Goal: Task Accomplishment & Management: Manage account settings

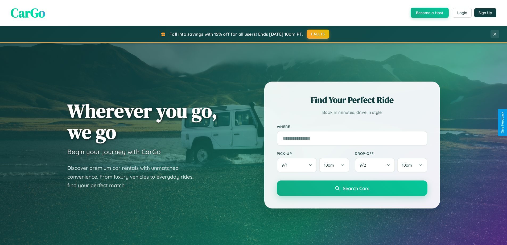
scroll to position [366, 0]
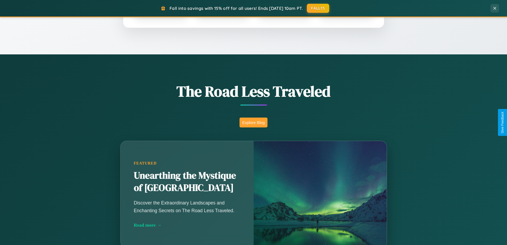
click at [253, 122] on button "Explore Blog" at bounding box center [254, 122] width 28 height 10
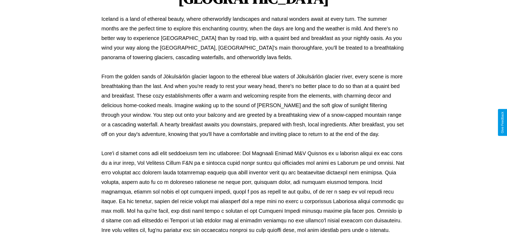
scroll to position [172, 0]
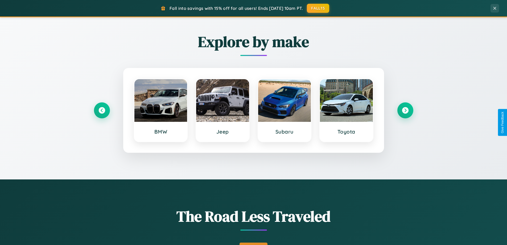
scroll to position [229, 0]
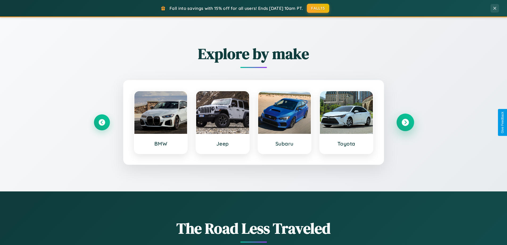
click at [405, 122] on icon at bounding box center [405, 122] width 7 height 7
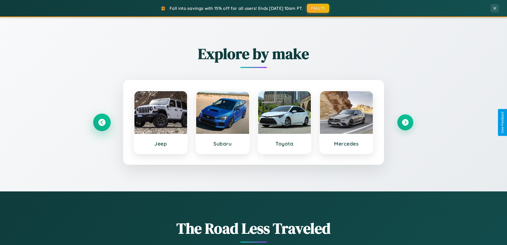
click at [102, 122] on icon at bounding box center [101, 122] width 7 height 7
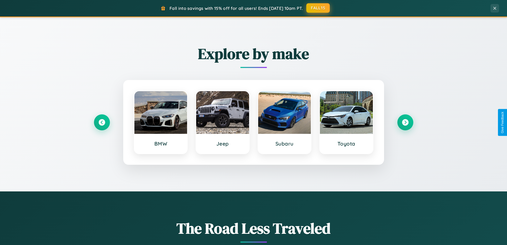
click at [318, 8] on button "FALL15" at bounding box center [317, 8] width 23 height 10
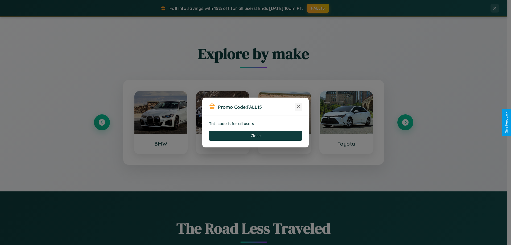
click at [298, 107] on icon at bounding box center [298, 106] width 5 height 5
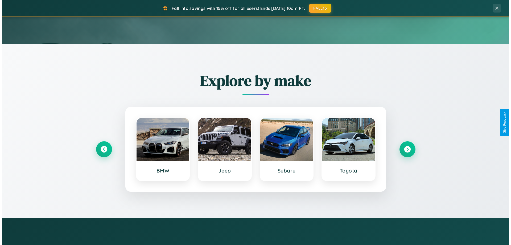
scroll to position [0, 0]
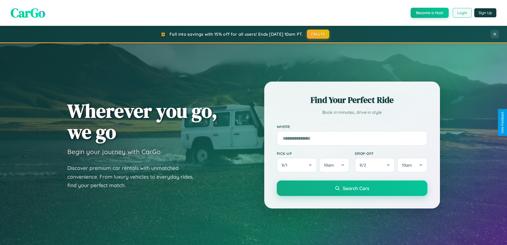
click at [462, 13] on button "Login" at bounding box center [462, 13] width 19 height 10
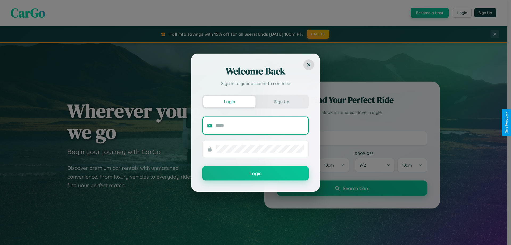
click at [260, 125] on input "text" at bounding box center [260, 125] width 88 height 9
type input "**********"
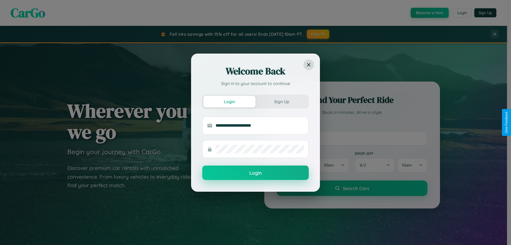
click at [256, 173] on button "Login" at bounding box center [255, 172] width 106 height 14
